Goal: Transaction & Acquisition: Obtain resource

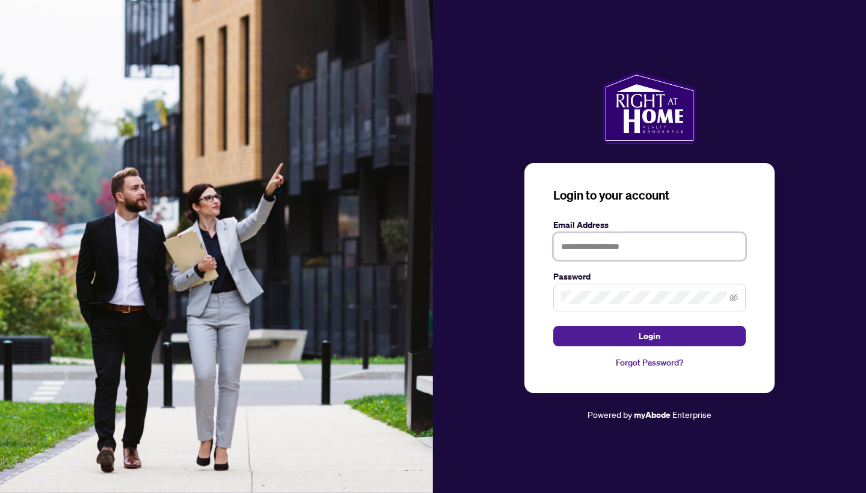
type input "**********"
click at [650, 336] on button "Login" at bounding box center [650, 336] width 193 height 20
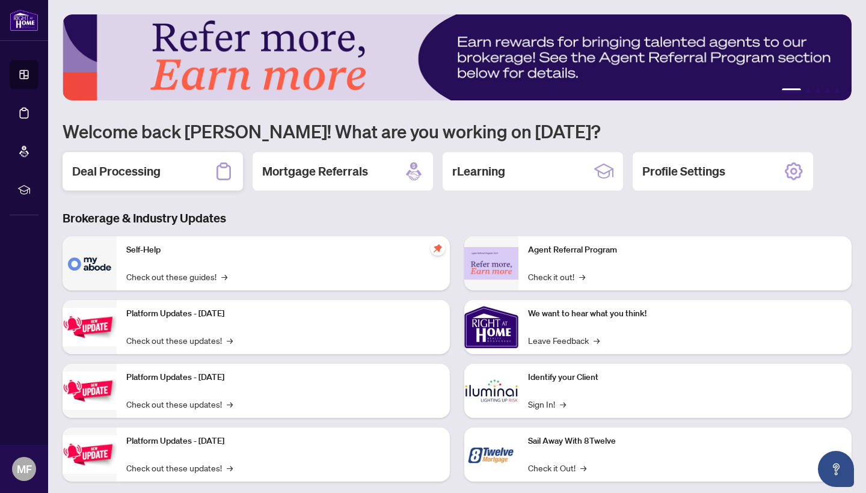
click at [144, 173] on h2 "Deal Processing" at bounding box center [116, 171] width 88 height 17
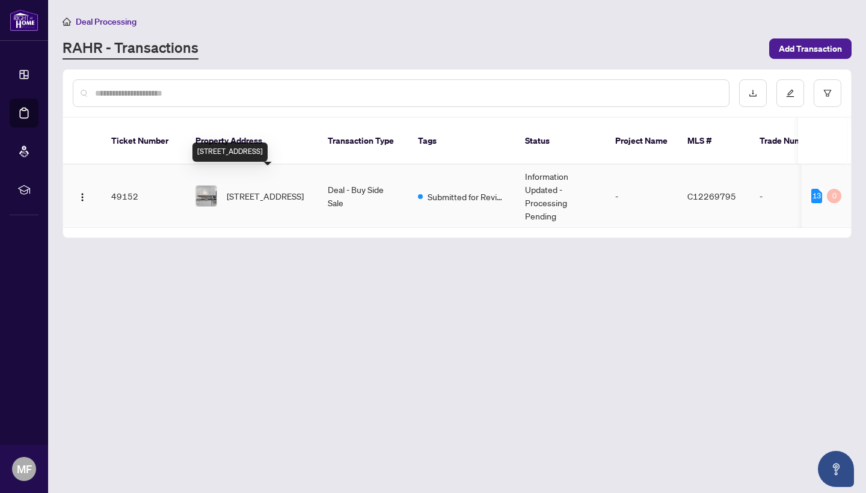
click at [256, 190] on span "[STREET_ADDRESS]" at bounding box center [265, 196] width 77 height 13
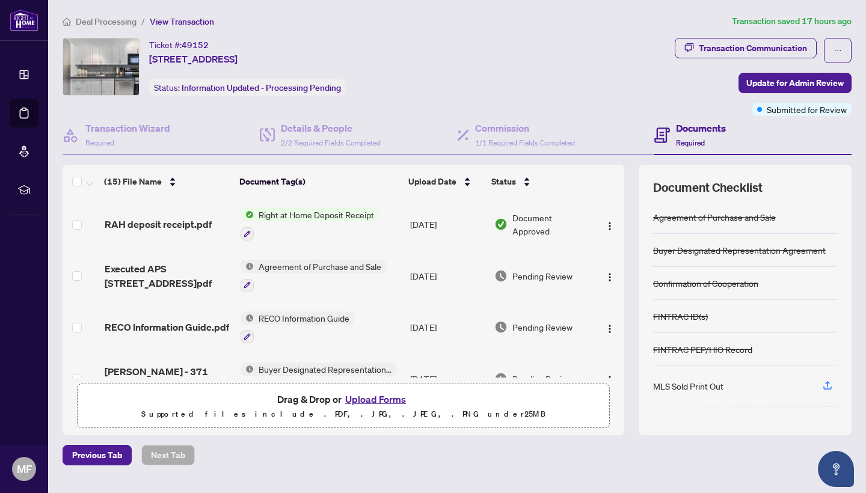
click at [311, 217] on span "Right at Home Deposit Receipt" at bounding box center [316, 214] width 125 height 13
click at [608, 227] on img "button" at bounding box center [610, 226] width 10 height 10
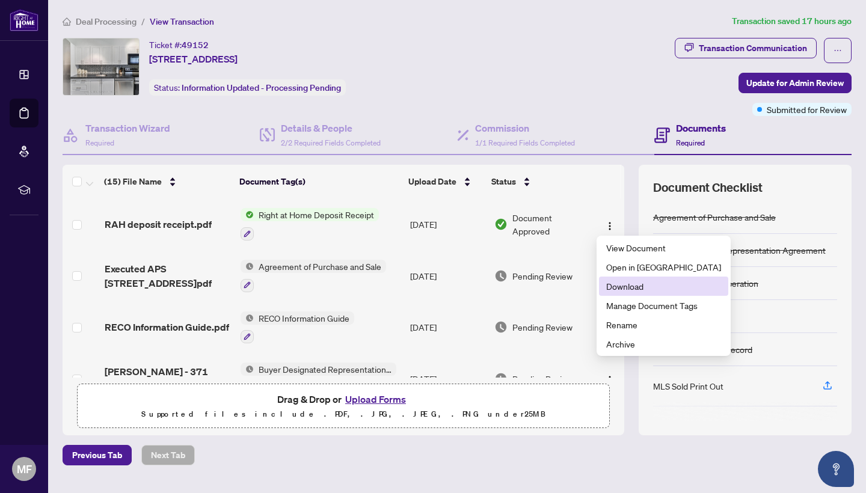
click at [623, 288] on span "Download" at bounding box center [664, 286] width 115 height 13
